Goal: Task Accomplishment & Management: Use online tool/utility

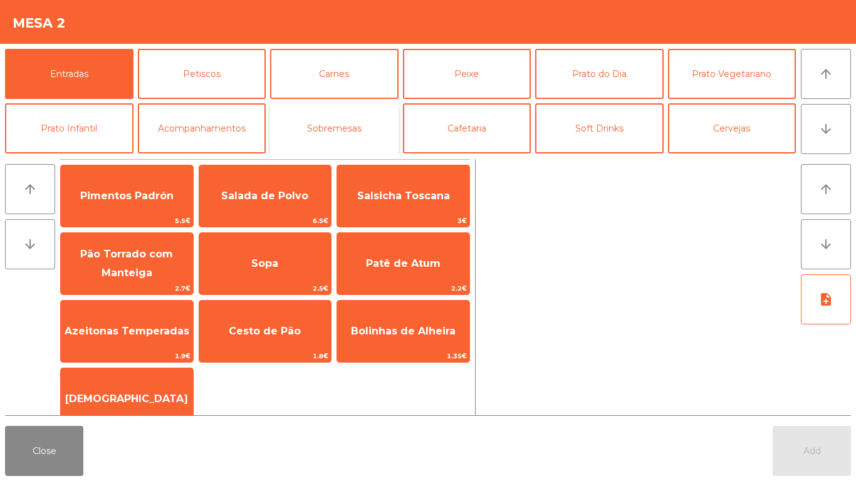
click at [332, 128] on button "Sobremesas" at bounding box center [334, 128] width 129 height 50
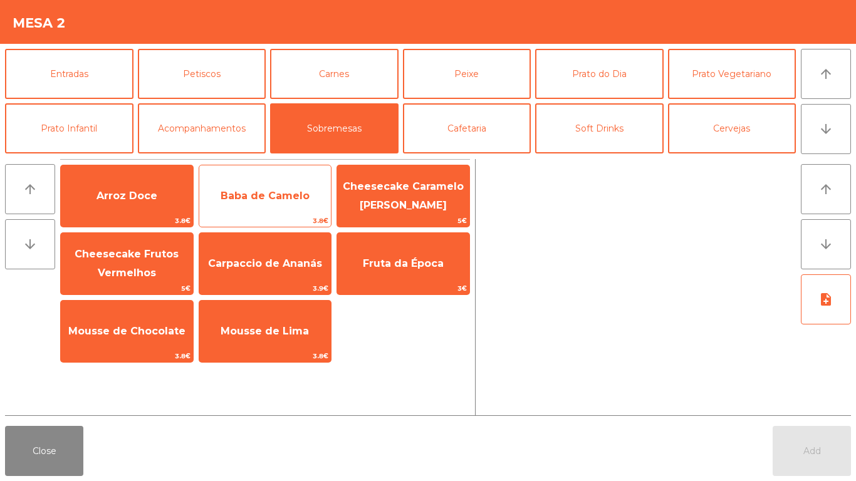
click at [264, 196] on span "Baba de Camelo" at bounding box center [265, 196] width 89 height 12
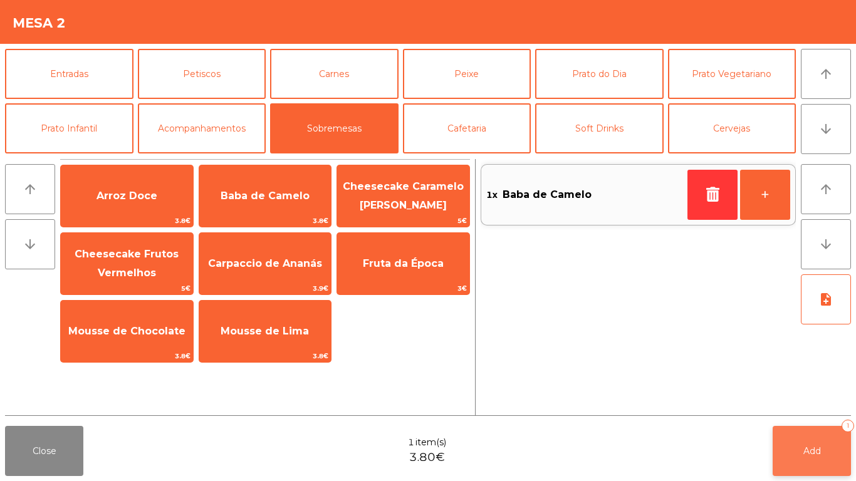
click at [831, 435] on button "Add 1" at bounding box center [812, 451] width 78 height 50
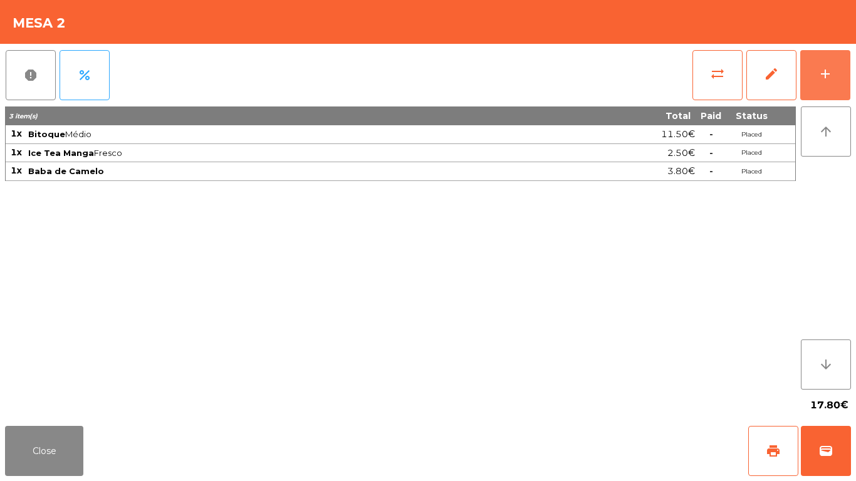
click at [801, 50] on button "add" at bounding box center [826, 75] width 50 height 50
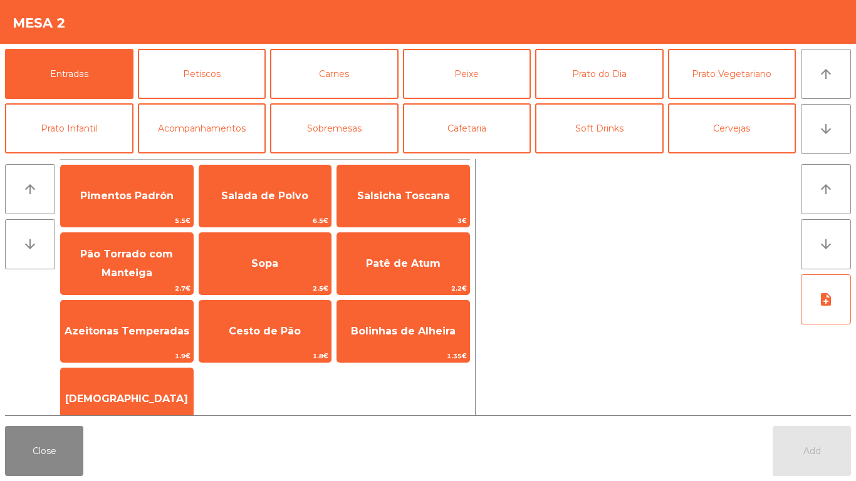
click at [5, 49] on button "Entradas" at bounding box center [69, 74] width 129 height 50
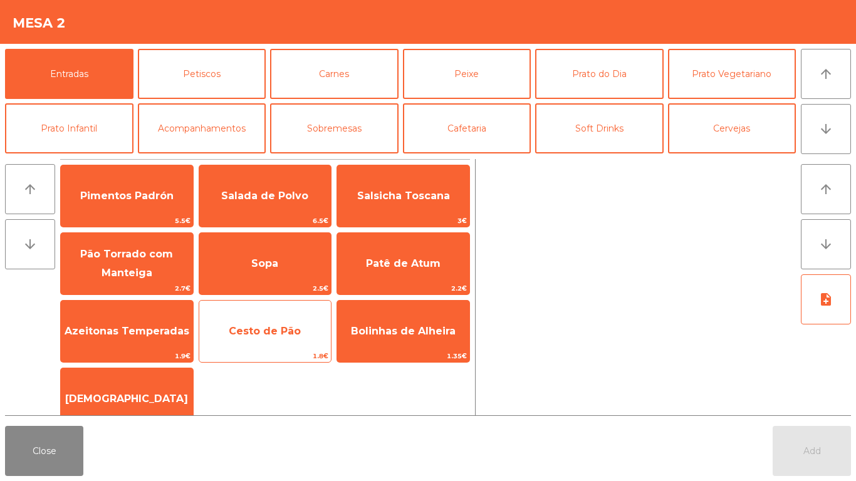
click at [276, 327] on span "Cesto de Pão" at bounding box center [265, 331] width 72 height 12
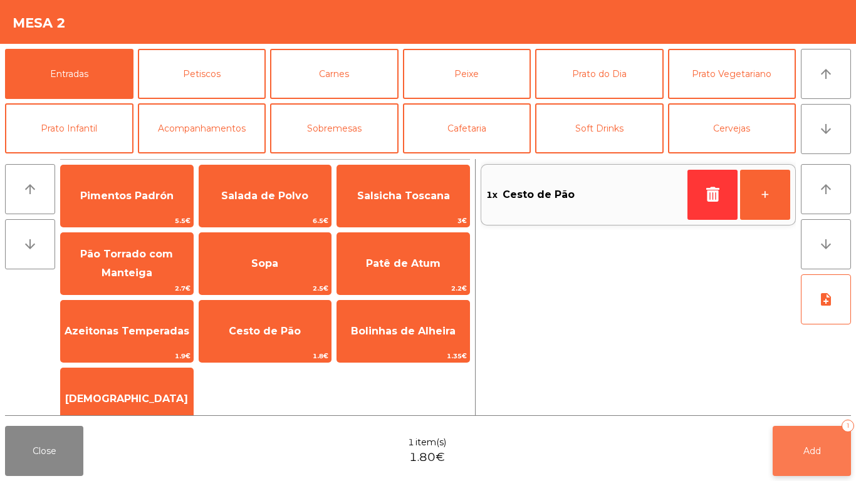
click at [801, 464] on button "Add 1" at bounding box center [812, 451] width 78 height 50
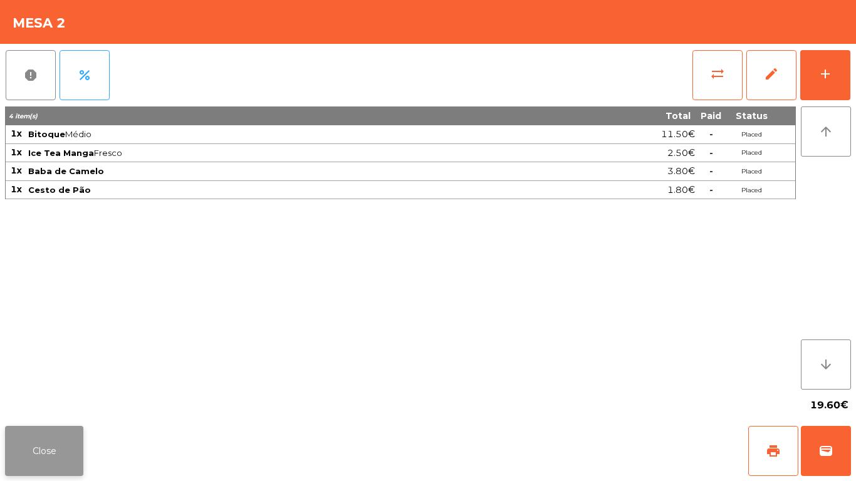
click at [43, 443] on button "Close" at bounding box center [44, 451] width 78 height 50
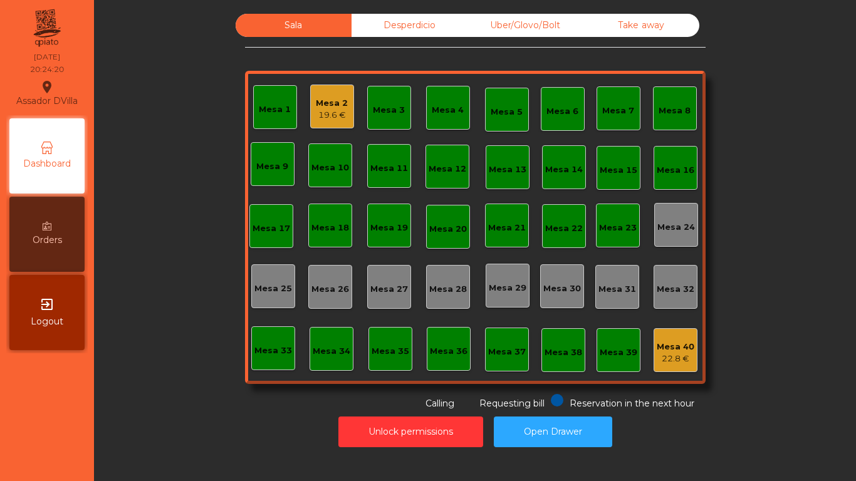
click at [316, 115] on div "19.6 €" at bounding box center [332, 115] width 32 height 13
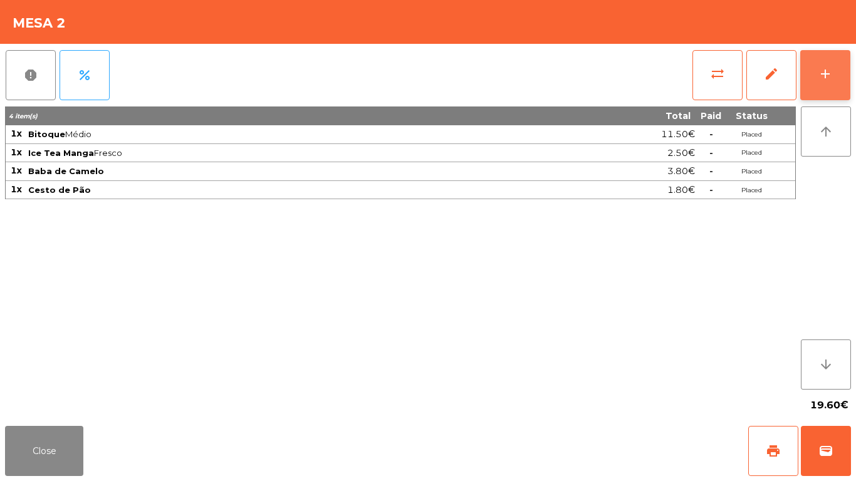
click at [815, 74] on button "add" at bounding box center [826, 75] width 50 height 50
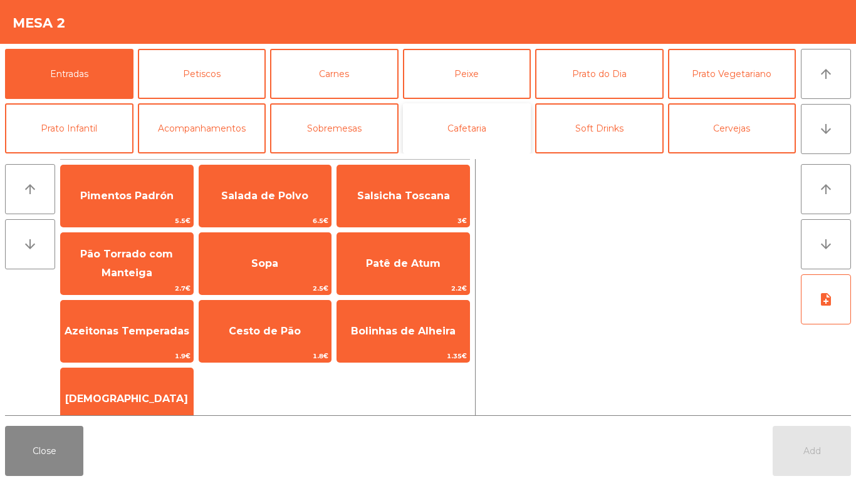
click at [427, 134] on button "Cafetaria" at bounding box center [467, 128] width 129 height 50
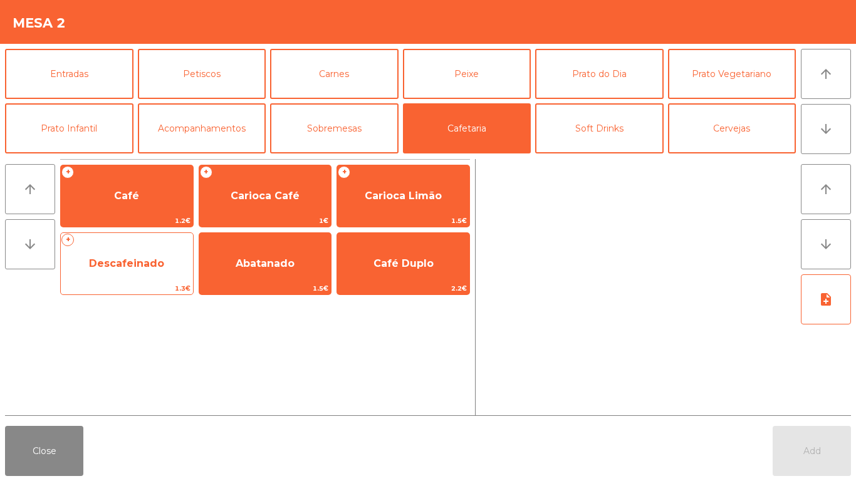
click at [142, 263] on span "Descafeinado" at bounding box center [126, 264] width 75 height 12
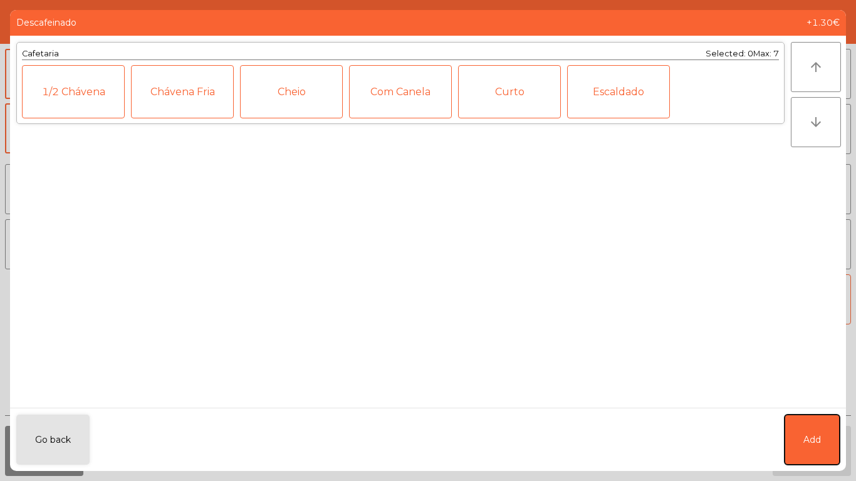
click at [817, 450] on button "Add" at bounding box center [812, 440] width 55 height 50
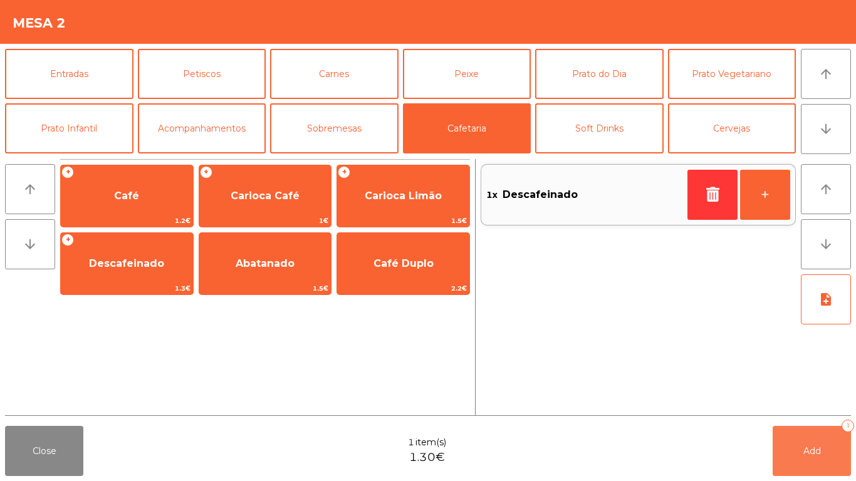
click at [801, 450] on button "Add 1" at bounding box center [812, 451] width 78 height 50
